Goal: Task Accomplishment & Management: Complete application form

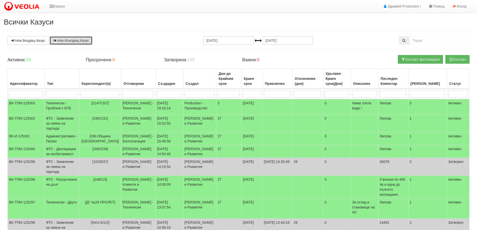
click at [75, 39] on link "Нов Изходящ Казус" at bounding box center [71, 40] width 43 height 9
click at [29, 40] on link "Нов Входящ Казус" at bounding box center [28, 40] width 41 height 9
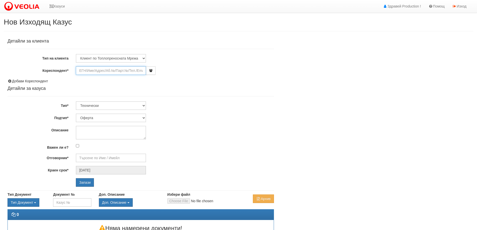
click at [89, 71] on input "Кореспондент*" at bounding box center [111, 70] width 70 height 9
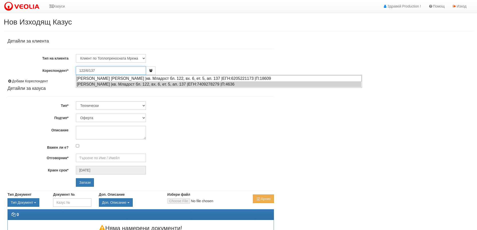
click at [83, 77] on div "ЗИНА ПЕРВИНОВА ТОПАЛОВА |кв. Младост бл. 122, вх. 6, ет. 5, ап. 137 |ЕГН:620522…" at bounding box center [218, 78] width 285 height 6
type input "ЗИНА ПЕРВИНОВА ТОПАЛОВА"
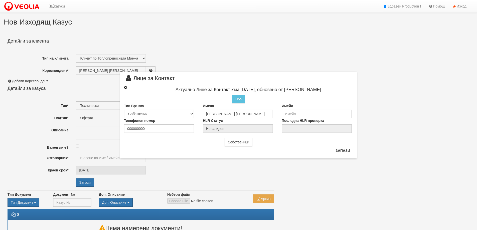
click at [126, 88] on input "radio" at bounding box center [125, 87] width 3 height 3
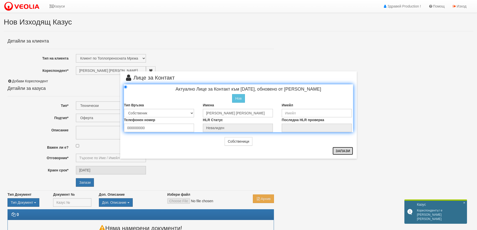
click at [341, 149] on button "Запази" at bounding box center [343, 151] width 21 height 8
radio input "true"
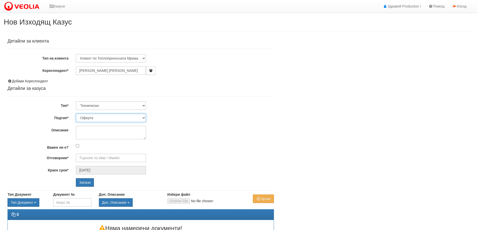
click at [143, 118] on select "Оферта Писмо Друго" at bounding box center [111, 118] width 70 height 9
click at [144, 105] on select "Технически ФТС Търговски Административен Производствен Експлоатационен Финансов…" at bounding box center [111, 106] width 70 height 9
click at [76, 102] on select "Технически ФТС Търговски Административен Производствен Експлоатационен Финансов…" at bounding box center [111, 106] width 70 height 9
type input "[PERSON_NAME] - Технически"
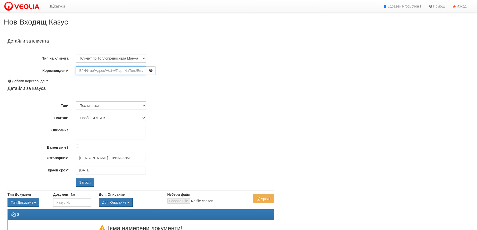
click at [85, 70] on input "Кореспондент*" at bounding box center [111, 70] width 70 height 9
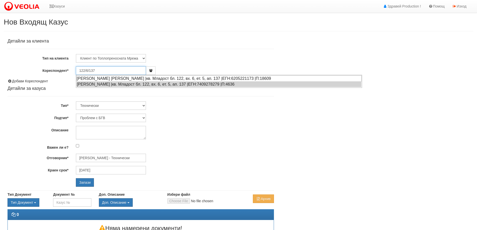
click at [86, 79] on div "ЗИНА ПЕРВИНОВА ТОПАЛОВА |кв. Младост бл. 122, вх. 6, ет. 5, ап. 137 |ЕГН:620522…" at bounding box center [218, 78] width 285 height 6
type input "ЗИНА ПЕРВИНОВА ТОПАЛОВА"
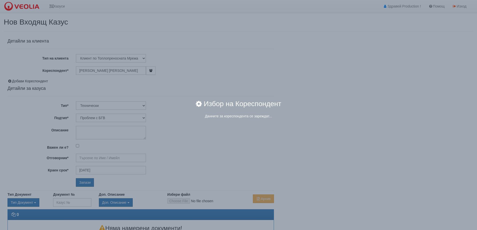
type input "[PERSON_NAME] - Технически"
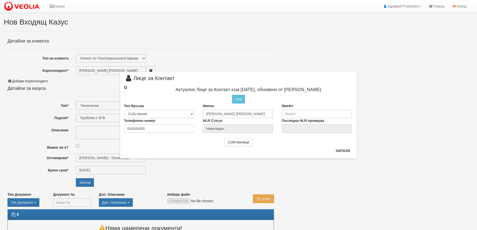
click at [125, 87] on input "radio" at bounding box center [125, 87] width 3 height 3
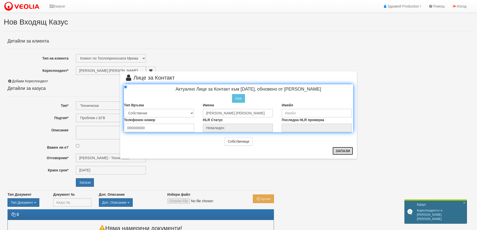
click at [346, 150] on button "Запази" at bounding box center [343, 151] width 21 height 8
radio input "true"
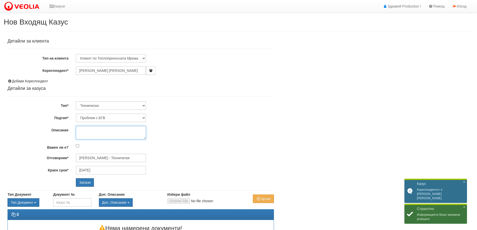
click at [82, 129] on textarea "Описание" at bounding box center [111, 133] width 70 height 14
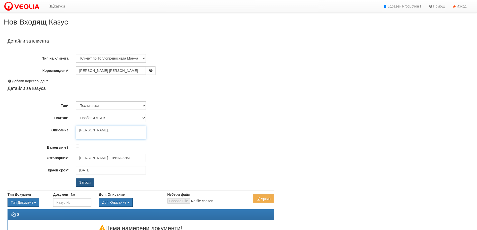
type textarea "Няма БГВ."
click at [85, 183] on input "Запази" at bounding box center [85, 182] width 18 height 9
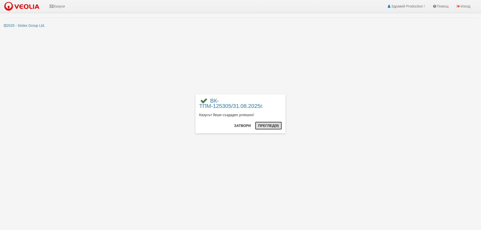
click at [268, 125] on button "Преглед (9)" at bounding box center [268, 126] width 27 height 8
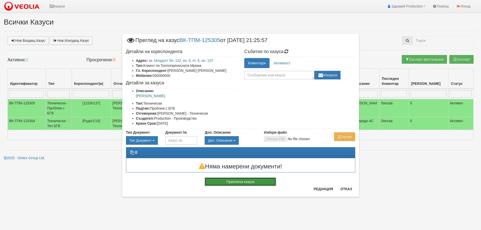
click at [248, 181] on button "Приключи казуса" at bounding box center [240, 182] width 71 height 9
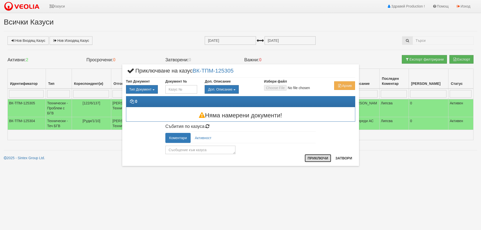
click at [320, 157] on button "Приключи" at bounding box center [318, 158] width 27 height 8
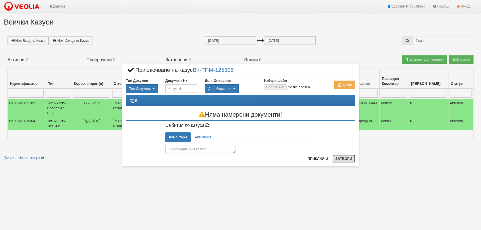
click at [350, 158] on button "Затвори" at bounding box center [344, 159] width 23 height 8
